Goal: Information Seeking & Learning: Learn about a topic

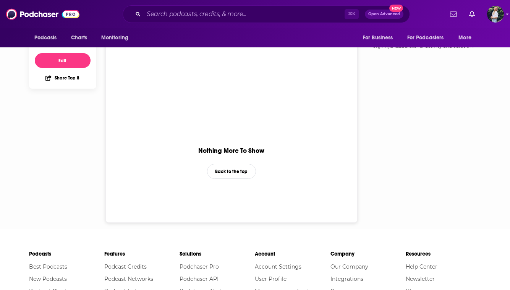
scroll to position [282, 0]
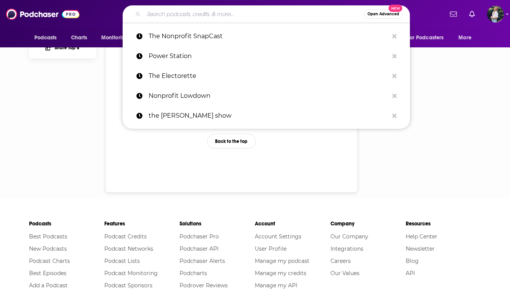
click at [207, 15] on input "Search podcasts, credits, & more..." at bounding box center [254, 14] width 221 height 12
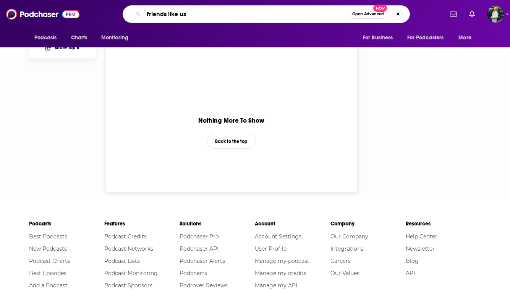
type input "friends like us"
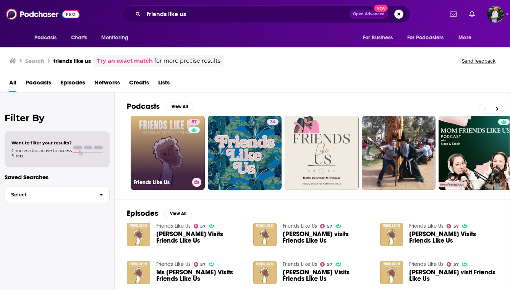
click at [182, 180] on h3 "Friends Like Us" at bounding box center [161, 182] width 55 height 6
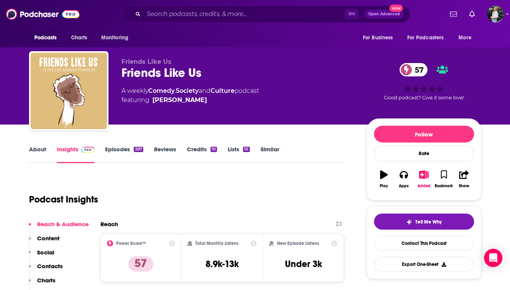
click at [30, 149] on link "About" at bounding box center [37, 155] width 17 height 18
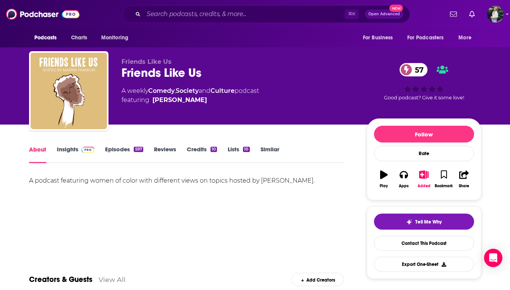
click at [55, 148] on div "About" at bounding box center [43, 155] width 28 height 18
click at [67, 152] on link "Insights" at bounding box center [76, 155] width 38 height 18
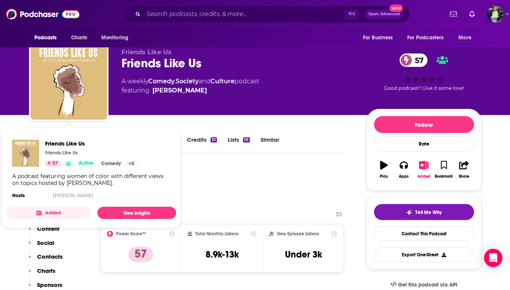
scroll to position [5, 0]
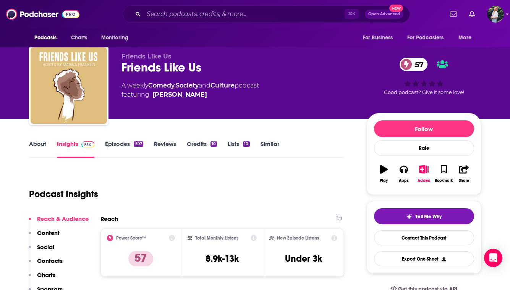
click at [37, 145] on link "About" at bounding box center [37, 149] width 17 height 18
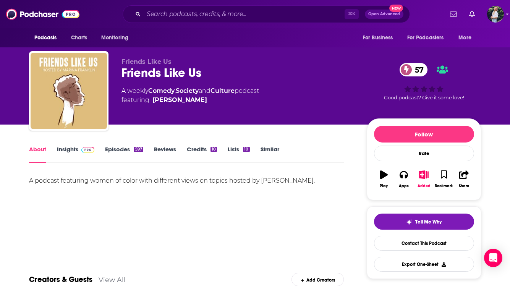
click at [63, 148] on link "Insights" at bounding box center [76, 155] width 38 height 18
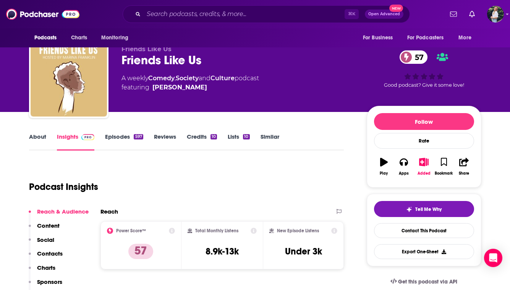
scroll to position [12, 0]
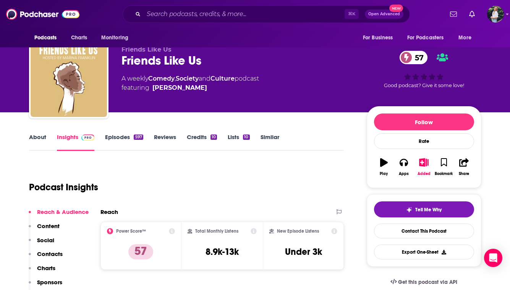
click at [36, 141] on link "About" at bounding box center [37, 142] width 17 height 18
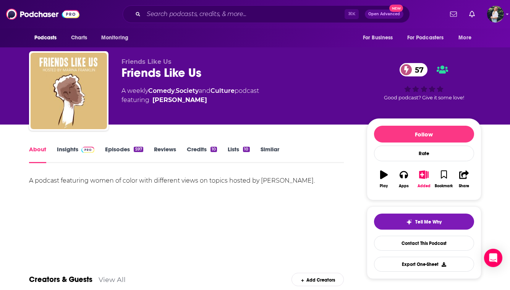
click at [72, 151] on link "Insights" at bounding box center [76, 155] width 38 height 18
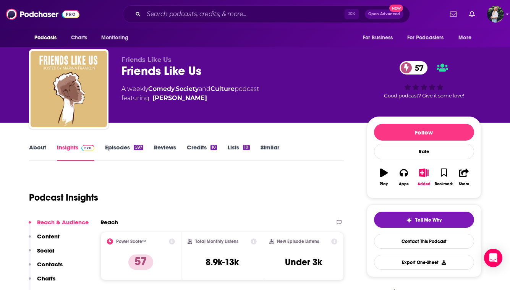
scroll to position [1, 0]
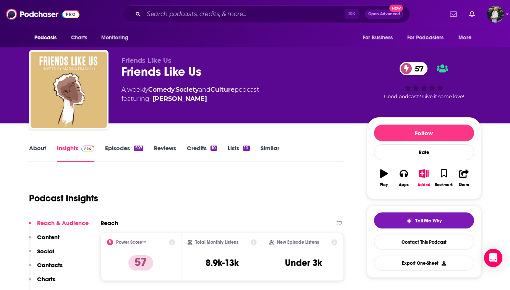
click at [31, 148] on link "About" at bounding box center [37, 153] width 17 height 18
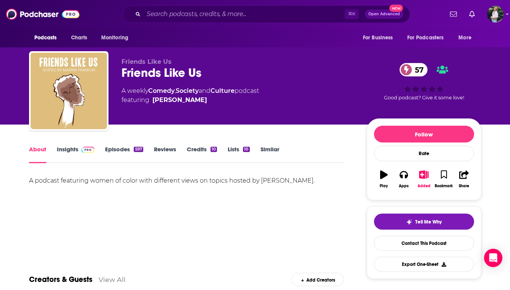
click at [268, 150] on link "Similar" at bounding box center [270, 155] width 19 height 18
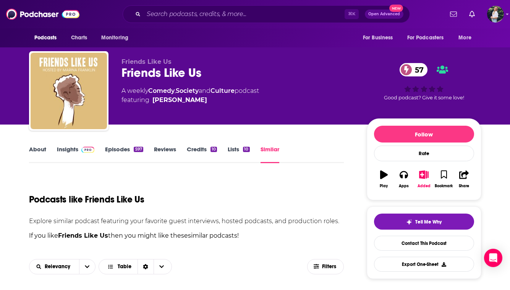
click at [63, 149] on link "Insights" at bounding box center [76, 155] width 38 height 18
